Goal: Information Seeking & Learning: Learn about a topic

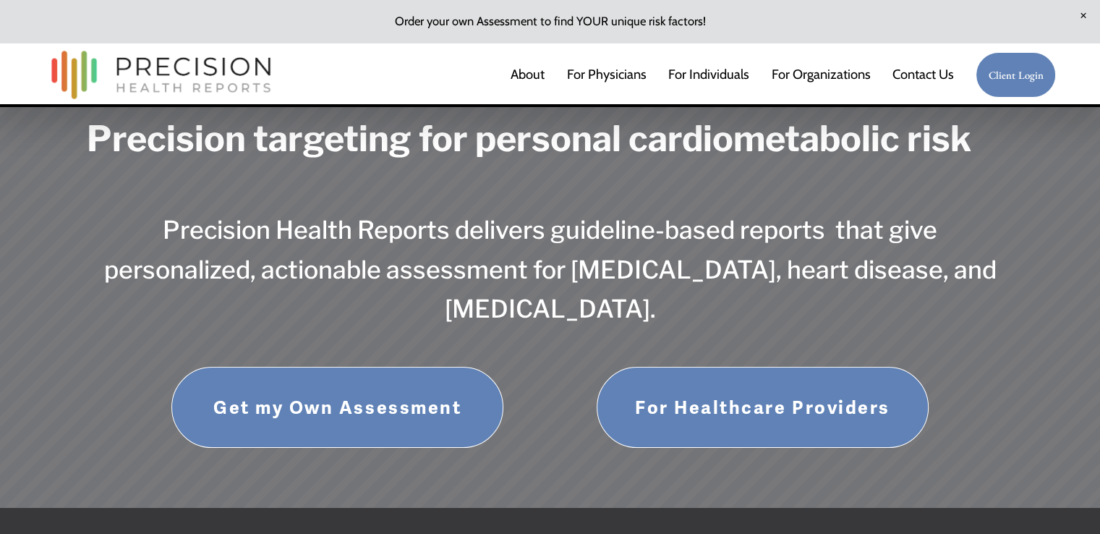
scroll to position [22, 0]
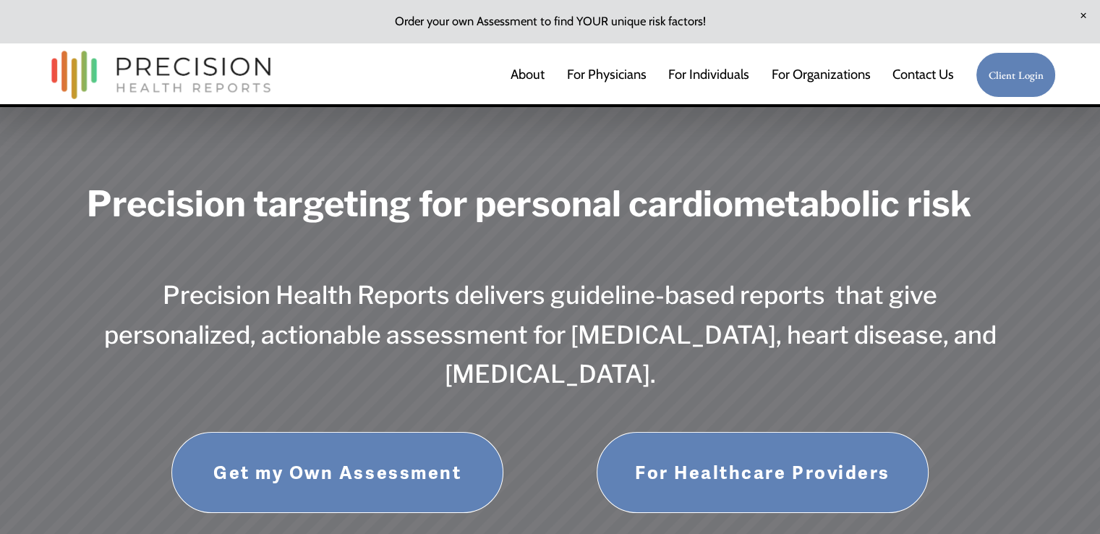
click at [600, 86] on link "For Physicians" at bounding box center [607, 74] width 80 height 29
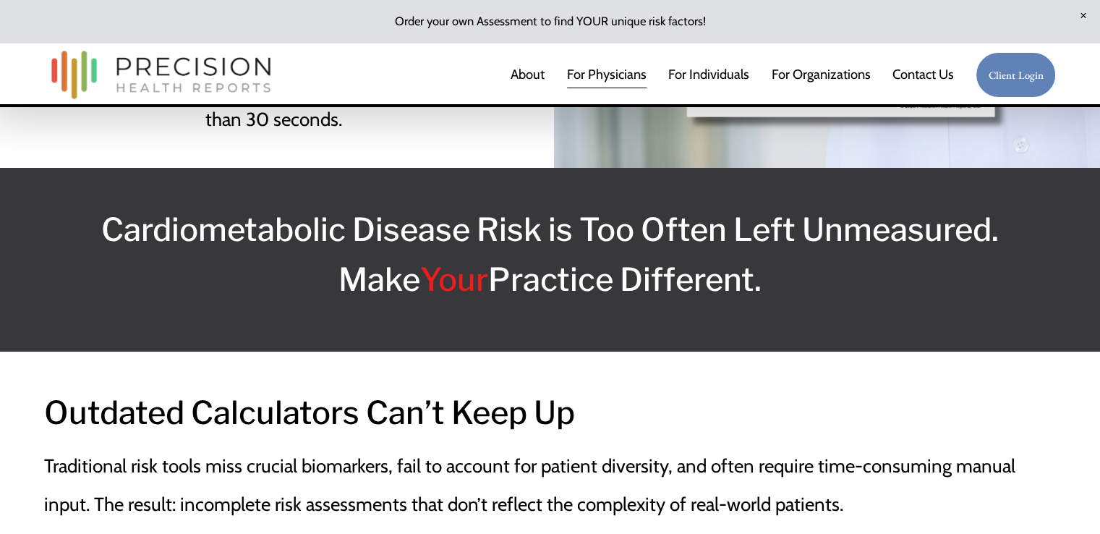
scroll to position [955, 0]
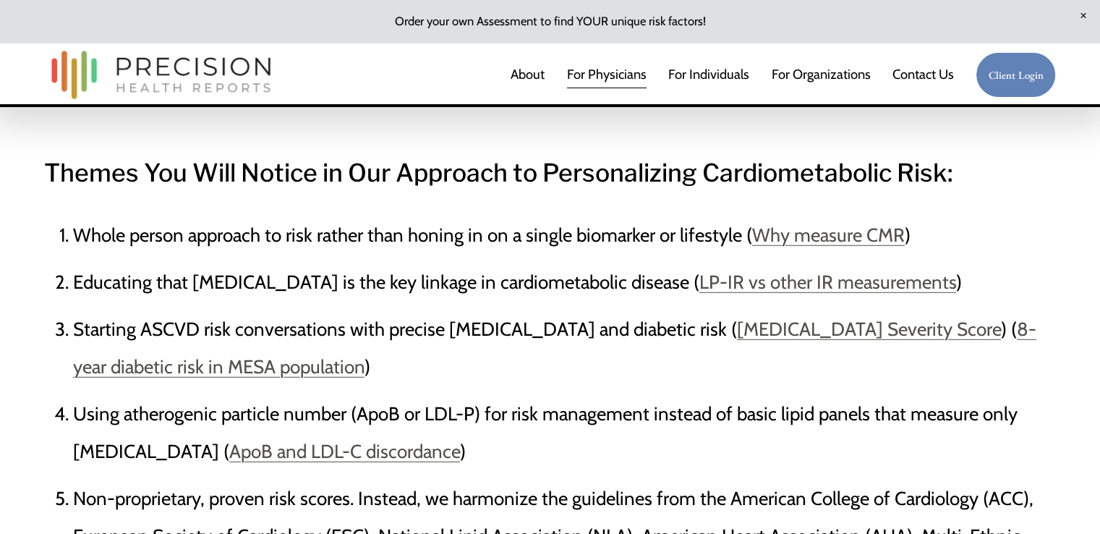
scroll to position [4036, 0]
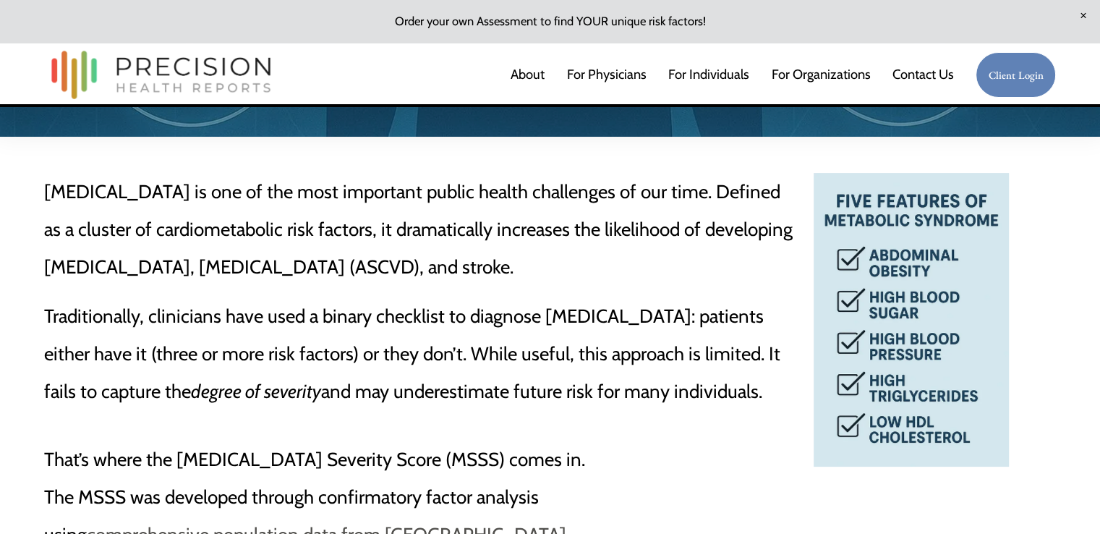
scroll to position [483, 0]
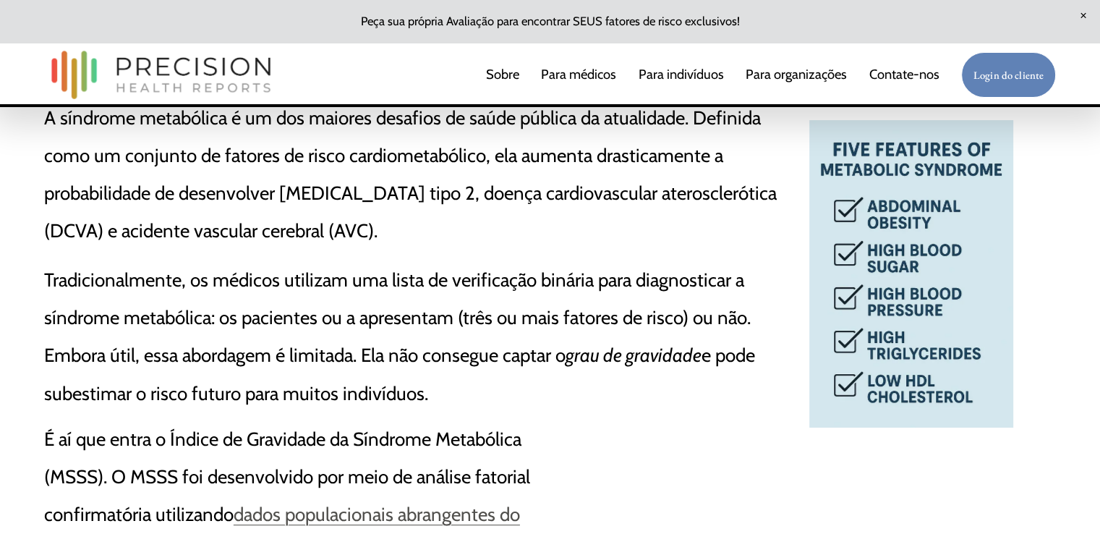
click at [699, 353] on font "grau de gravidade" at bounding box center [634, 355] width 136 height 23
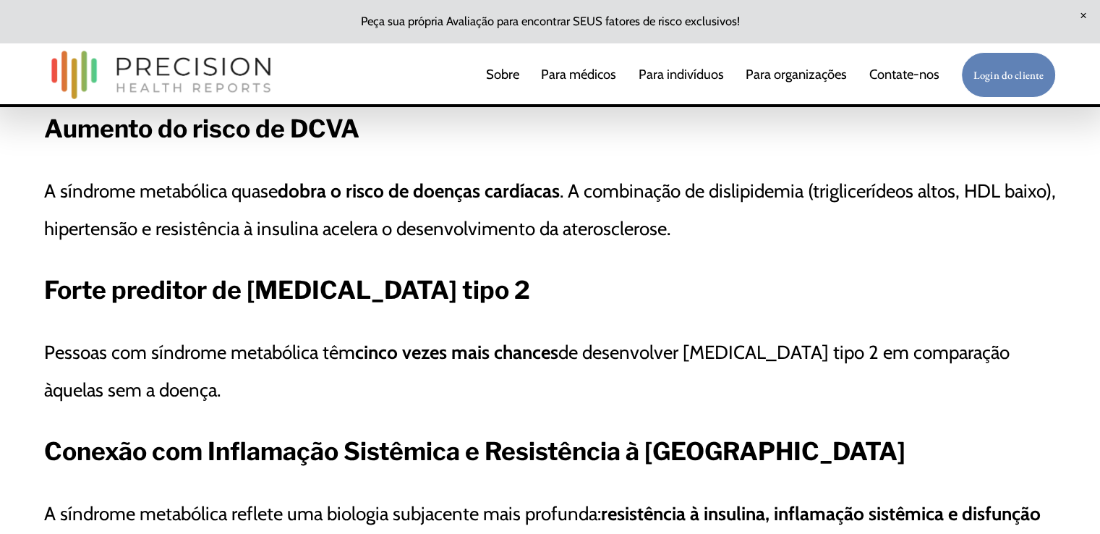
scroll to position [1496, 0]
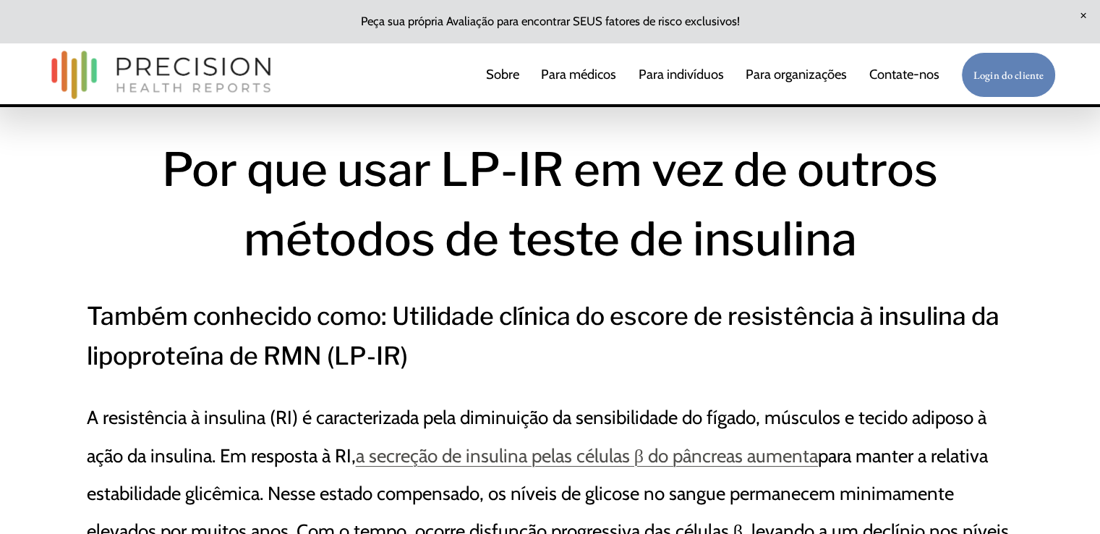
scroll to position [28, 0]
